Goal: Complete application form

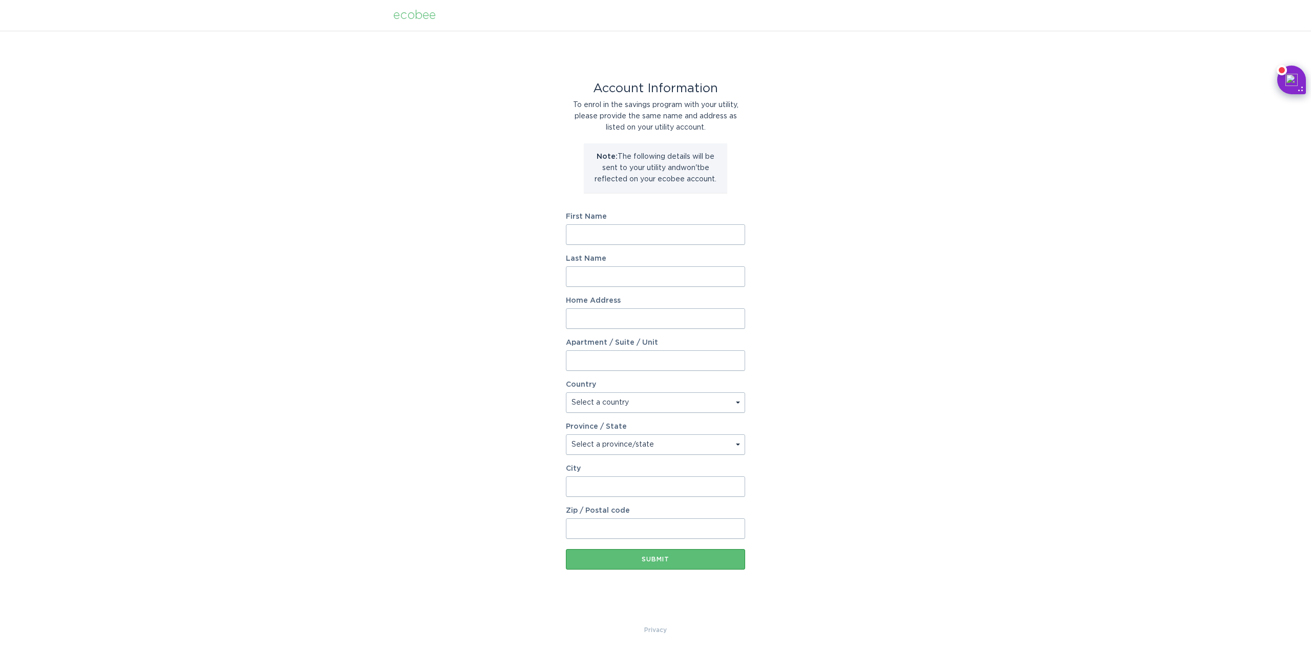
click at [646, 239] on input "First Name" at bounding box center [655, 234] width 179 height 20
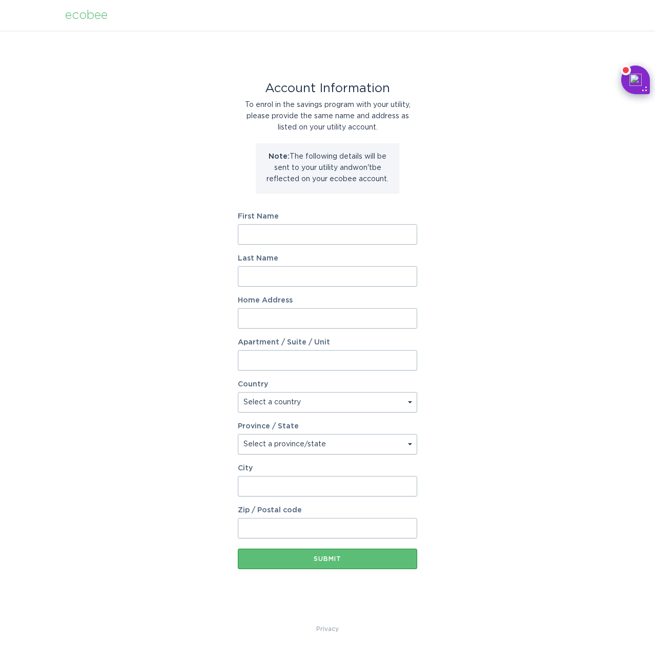
click at [320, 239] on input "First Name" at bounding box center [327, 234] width 179 height 20
type input "[PERSON_NAME]"
type input "[STREET_ADDRESS]"
click at [337, 406] on select "Select a country [GEOGRAPHIC_DATA] [GEOGRAPHIC_DATA]" at bounding box center [327, 402] width 179 height 20
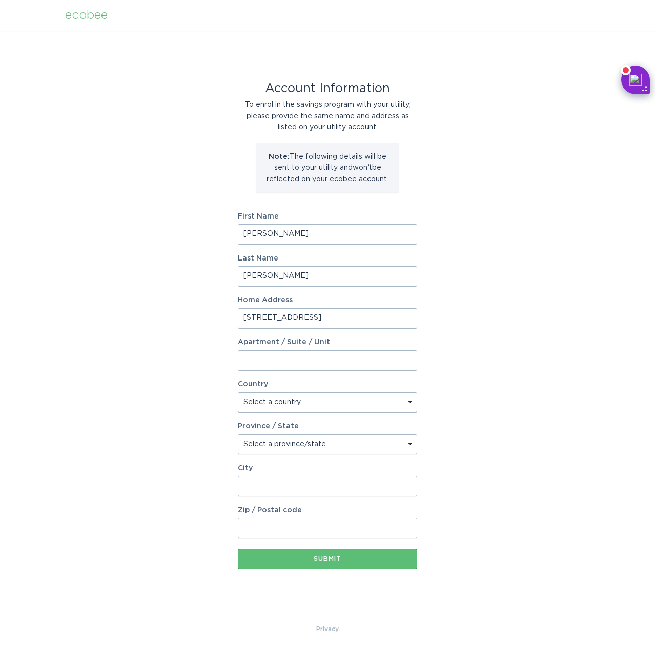
select select "US"
click at [238, 392] on select "Select a country [GEOGRAPHIC_DATA] [GEOGRAPHIC_DATA]" at bounding box center [327, 402] width 179 height 20
click at [335, 444] on select "Select a province/state [US_STATE] [US_STATE] [US_STATE] [US_STATE] [US_STATE] …" at bounding box center [327, 444] width 179 height 20
select select "CA"
click at [238, 434] on select "Select a province/state [US_STATE] [US_STATE] [US_STATE] [US_STATE] [US_STATE] …" at bounding box center [327, 444] width 179 height 20
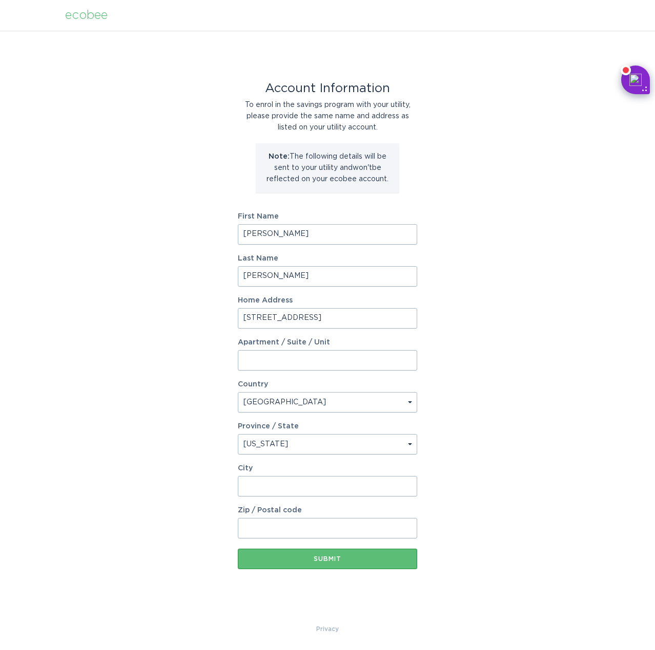
click at [298, 486] on input "City" at bounding box center [327, 486] width 179 height 20
type input "9"
type input "[GEOGRAPHIC_DATA]"
type input "91761"
click at [327, 561] on div "Submit" at bounding box center [327, 559] width 169 height 6
